Goal: Information Seeking & Learning: Learn about a topic

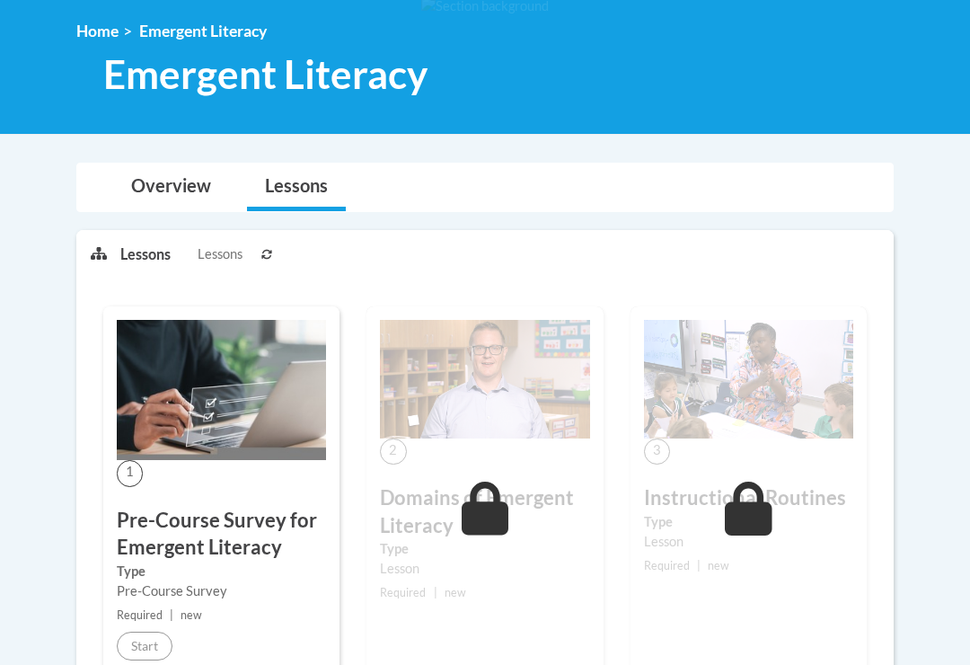
scroll to position [241, 0]
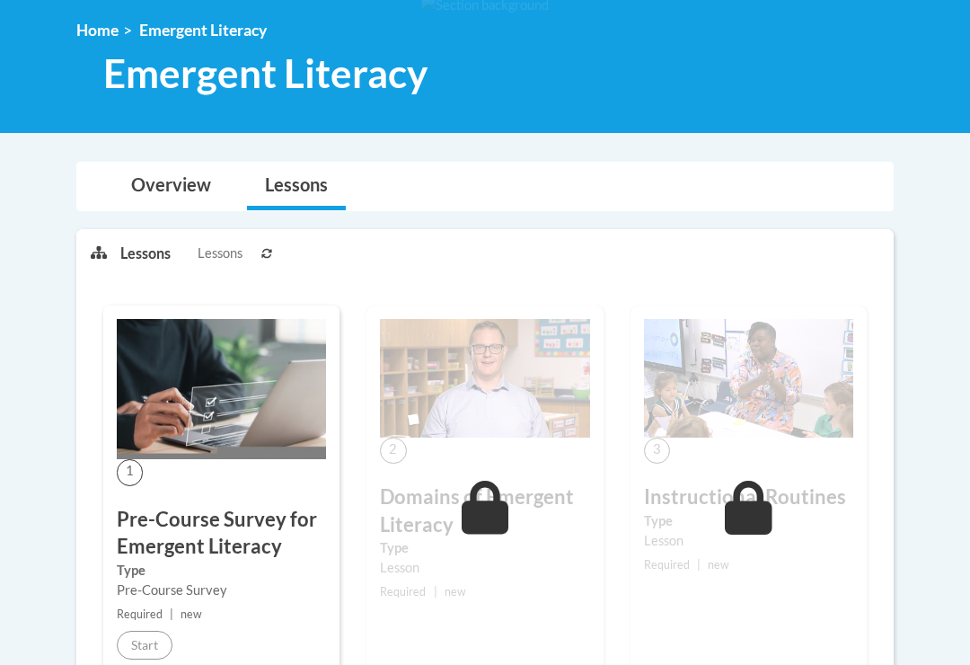
click at [502, 492] on icon at bounding box center [486, 508] width 48 height 54
click at [307, 197] on link "Lessons" at bounding box center [296, 187] width 99 height 48
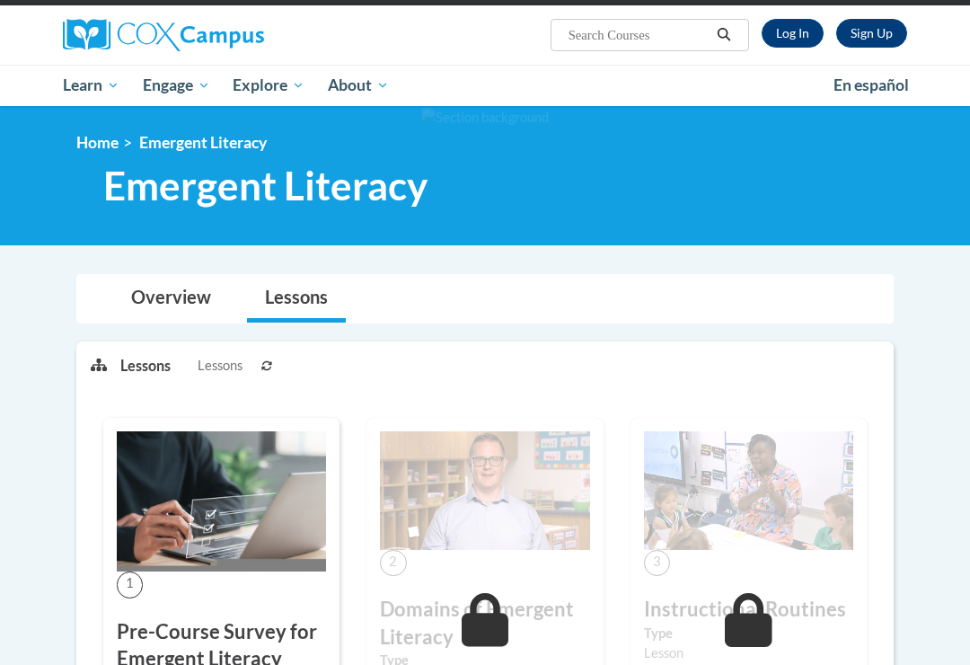
scroll to position [0, 0]
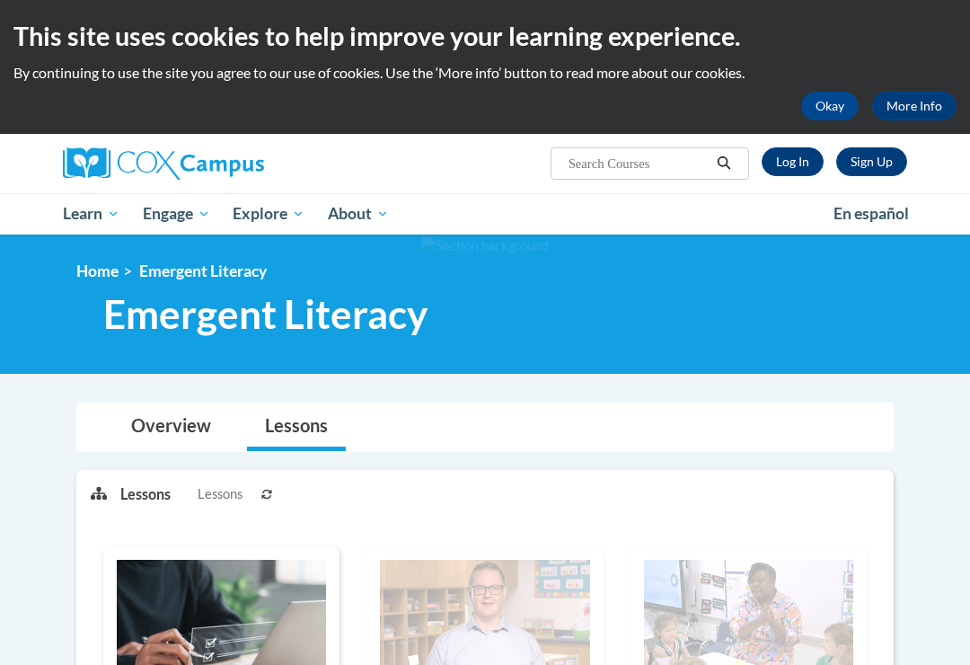
click at [777, 151] on link "Log In" at bounding box center [793, 161] width 62 height 29
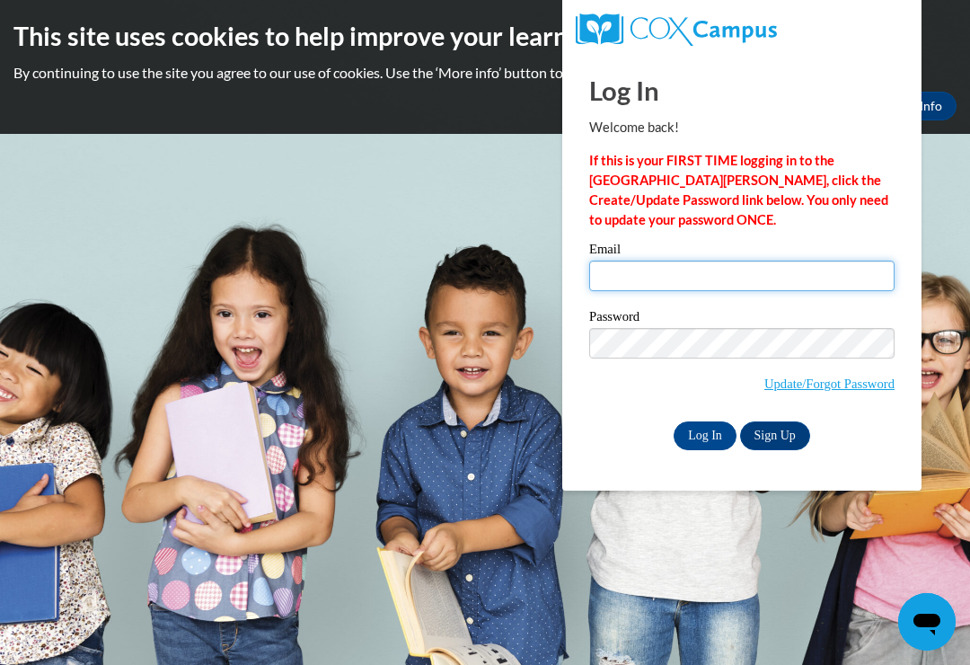
type input "[EMAIL_ADDRESS][DOMAIN_NAME]"
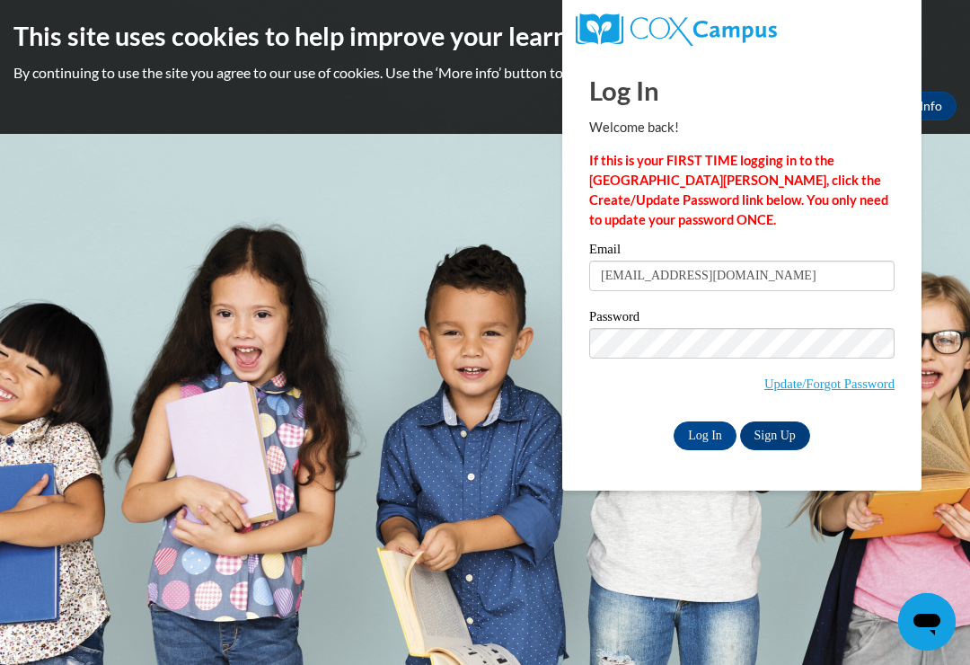
click at [705, 434] on input "Log In" at bounding box center [705, 435] width 63 height 29
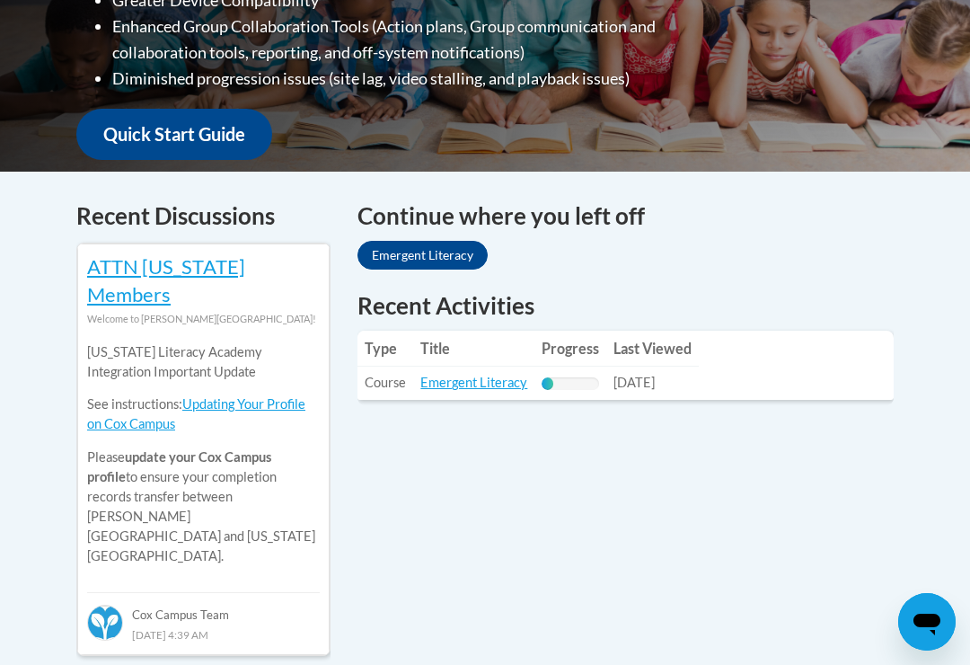
scroll to position [609, 0]
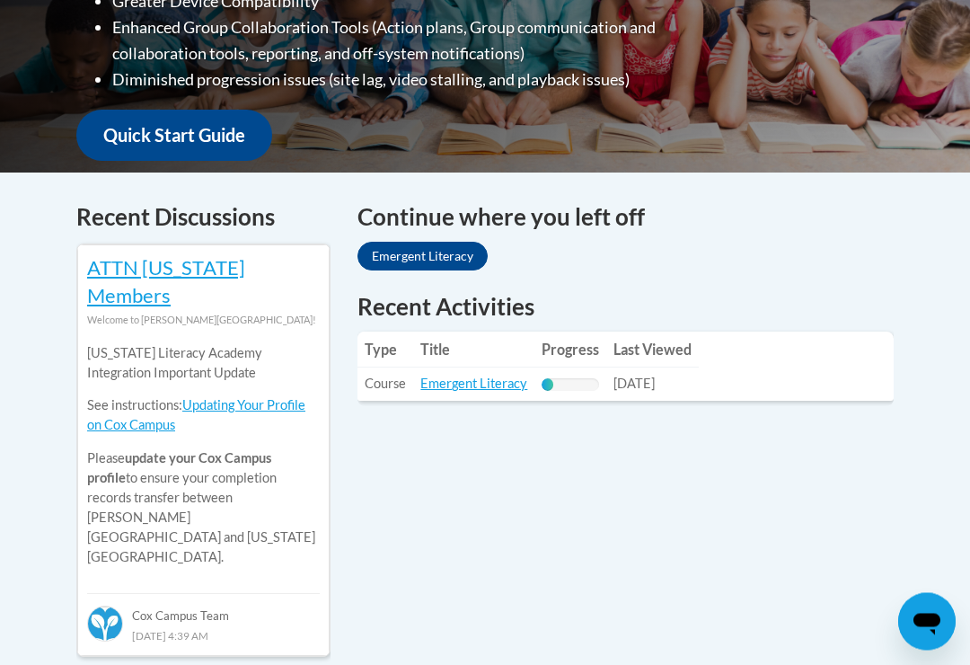
click at [466, 382] on link "Emergent Literacy" at bounding box center [474, 384] width 107 height 15
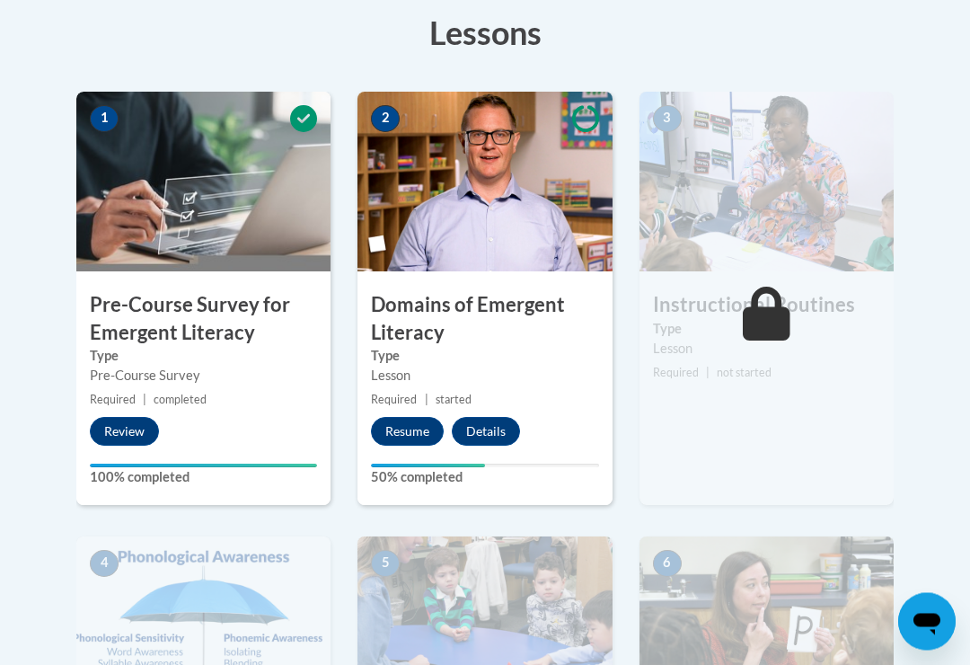
scroll to position [513, 0]
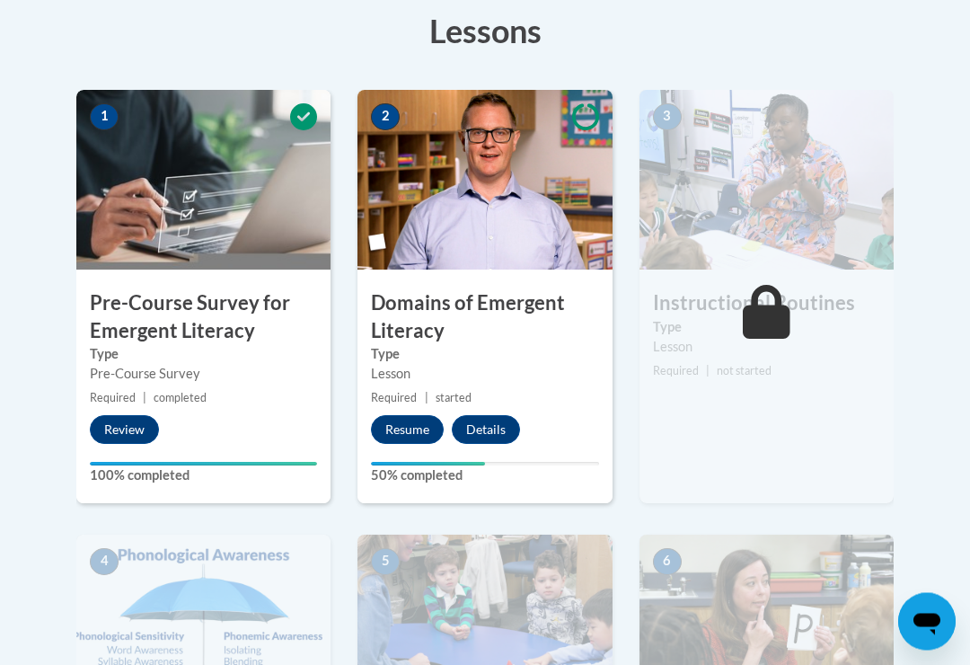
click at [429, 419] on button "Resume" at bounding box center [407, 430] width 73 height 29
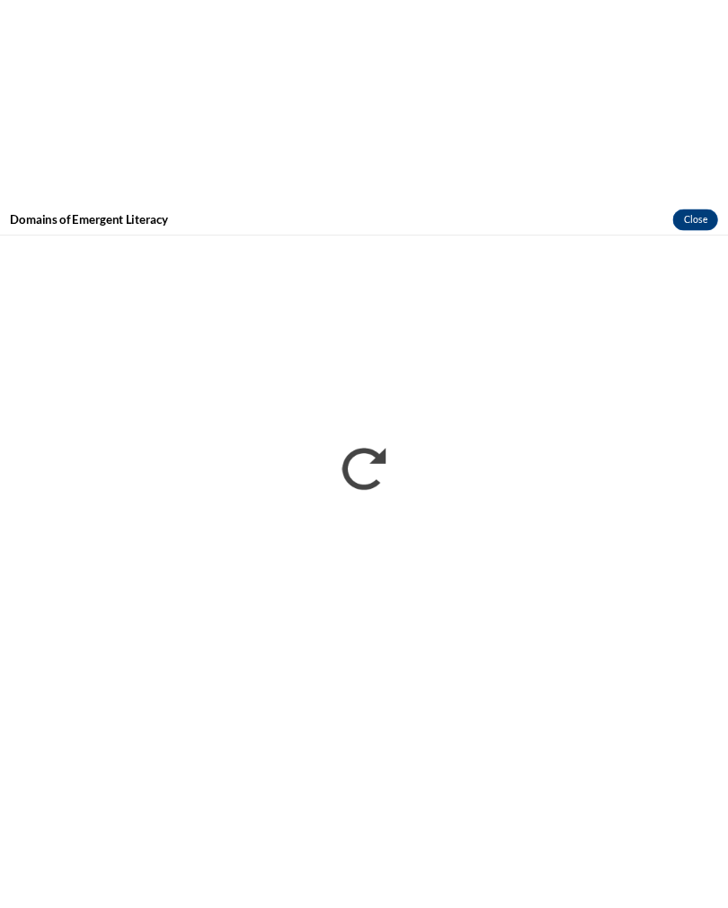
scroll to position [392, 0]
